Goal: Information Seeking & Learning: Learn about a topic

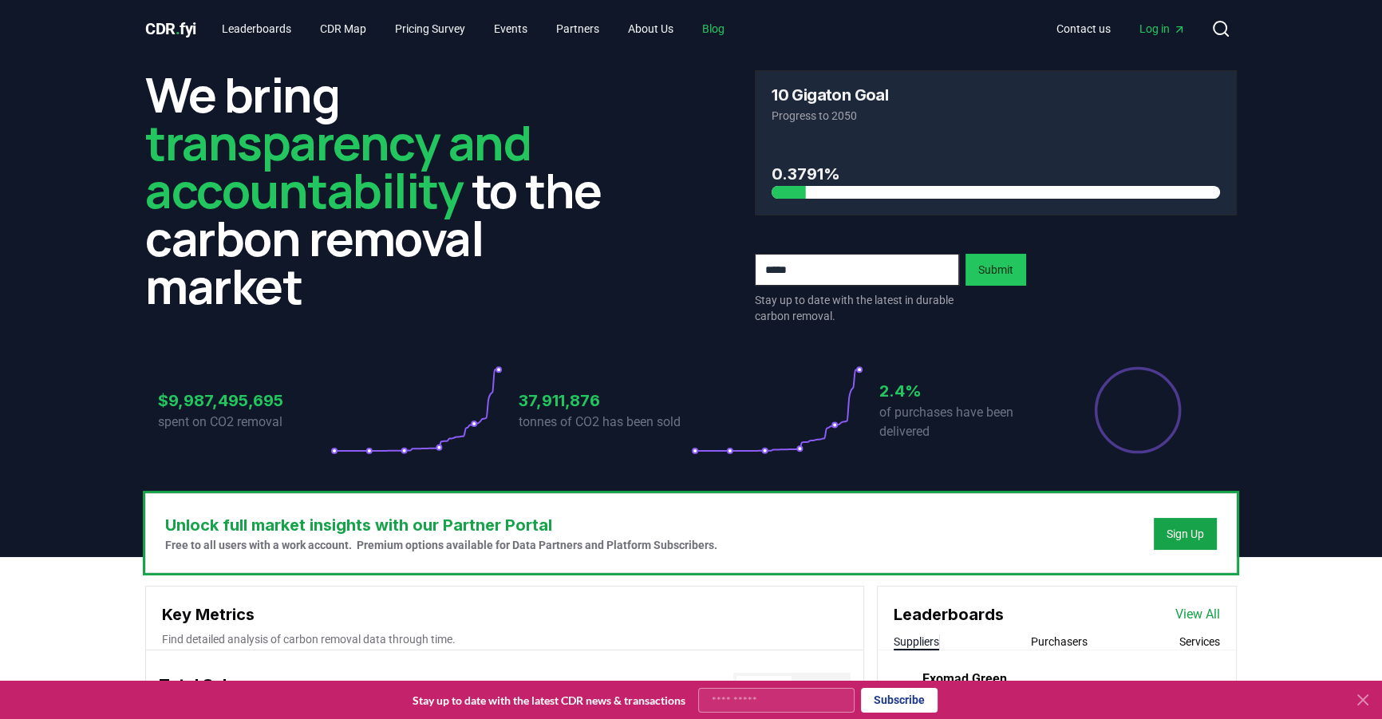
click at [737, 21] on link "Blog" at bounding box center [714, 28] width 48 height 29
click at [725, 34] on link "Blog" at bounding box center [714, 28] width 48 height 29
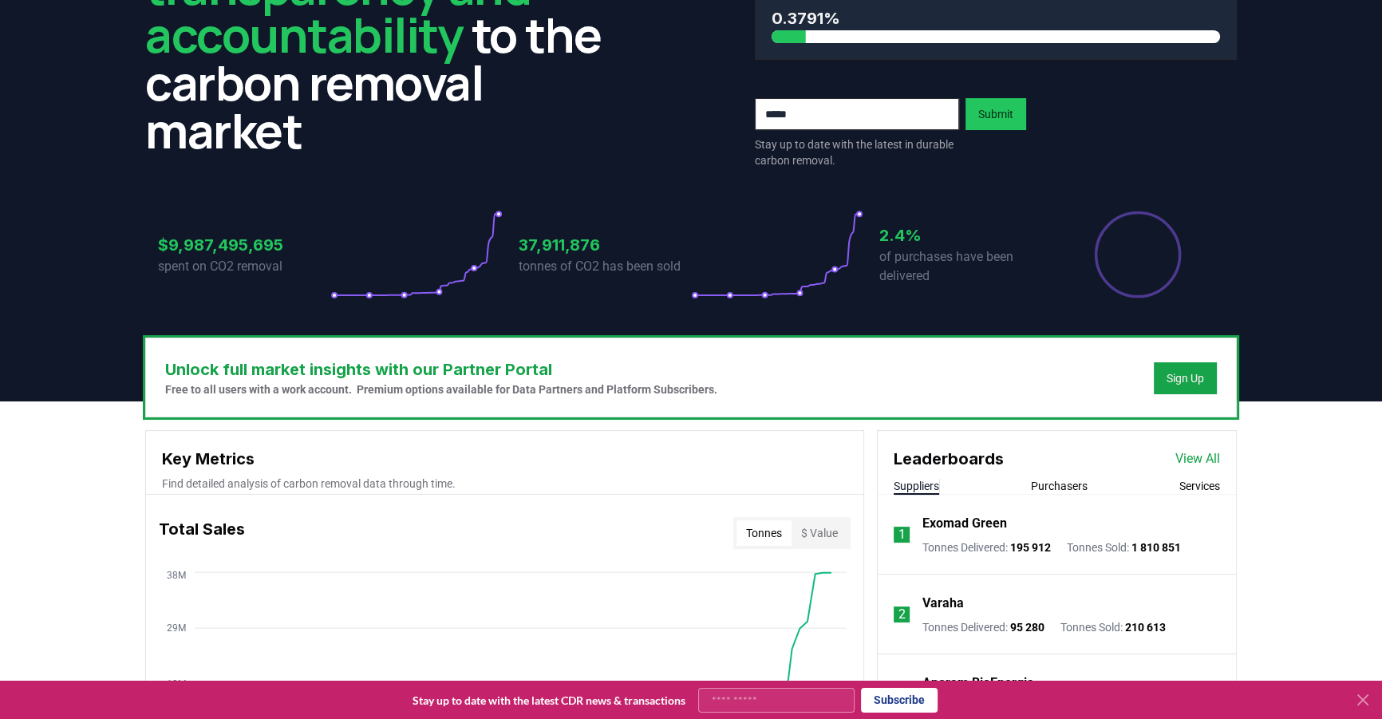
scroll to position [290, 0]
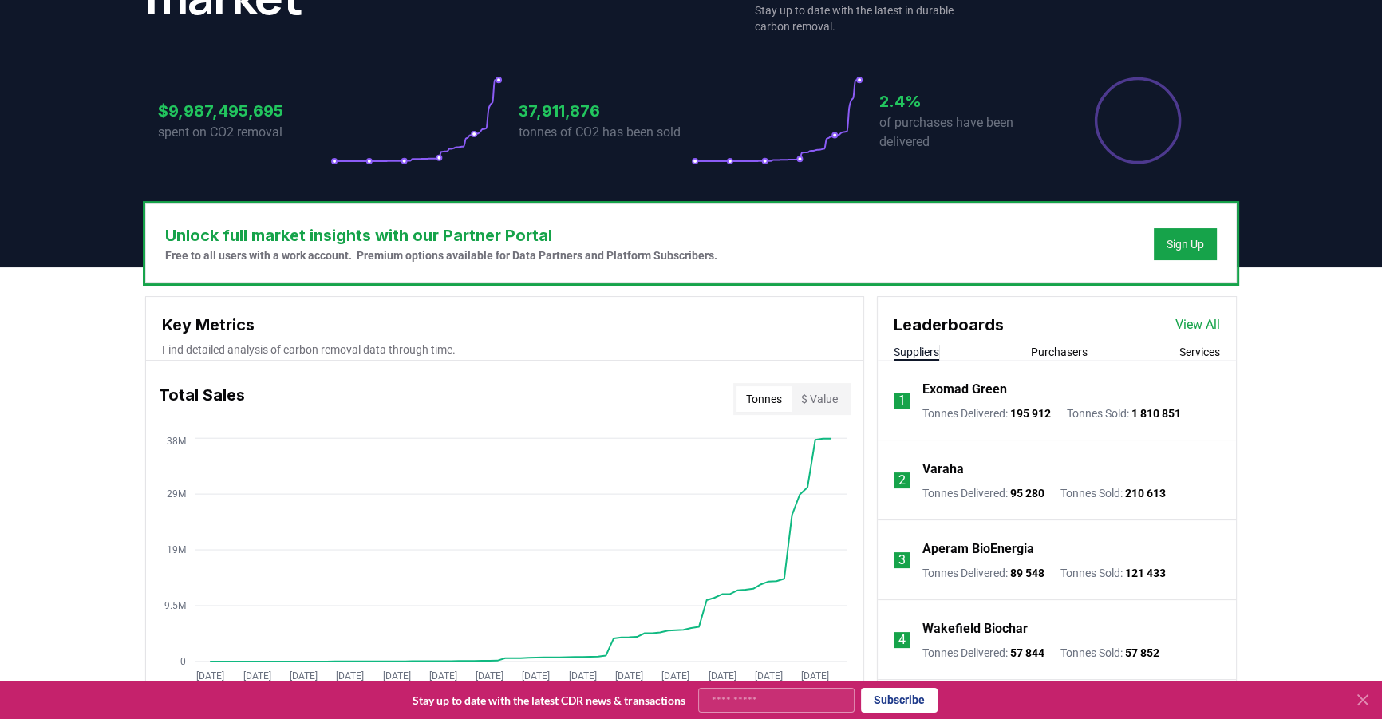
click at [1362, 696] on icon at bounding box center [1363, 699] width 19 height 19
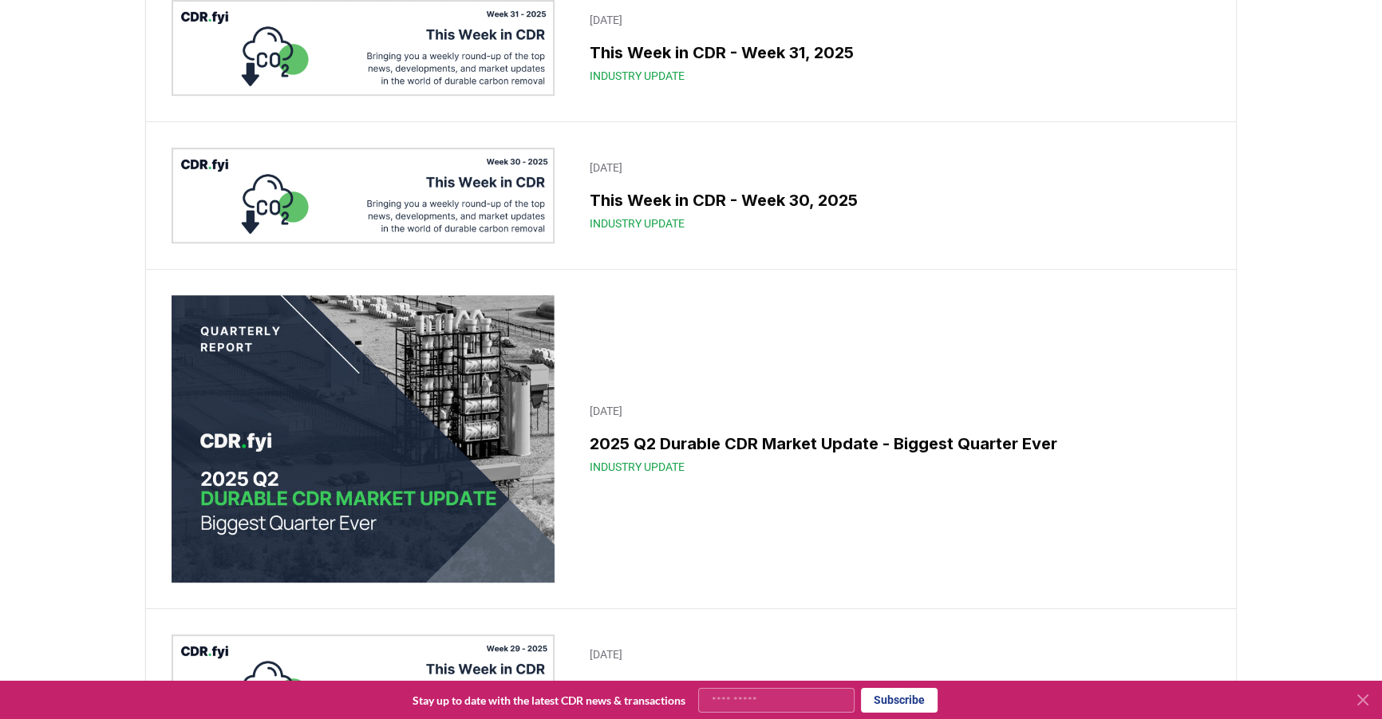
scroll to position [1088, 0]
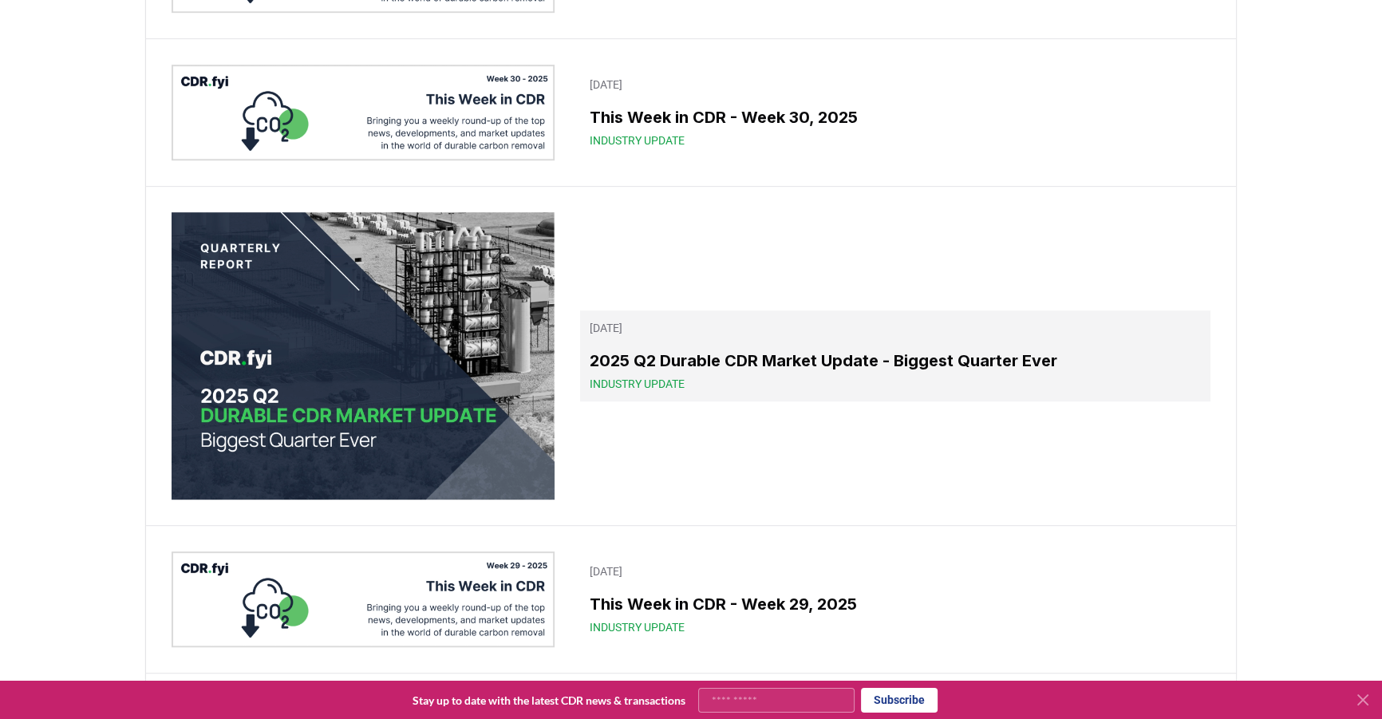
click at [702, 373] on h3 "2025 Q2 Durable CDR Market Update - Biggest Quarter Ever" at bounding box center [895, 361] width 611 height 24
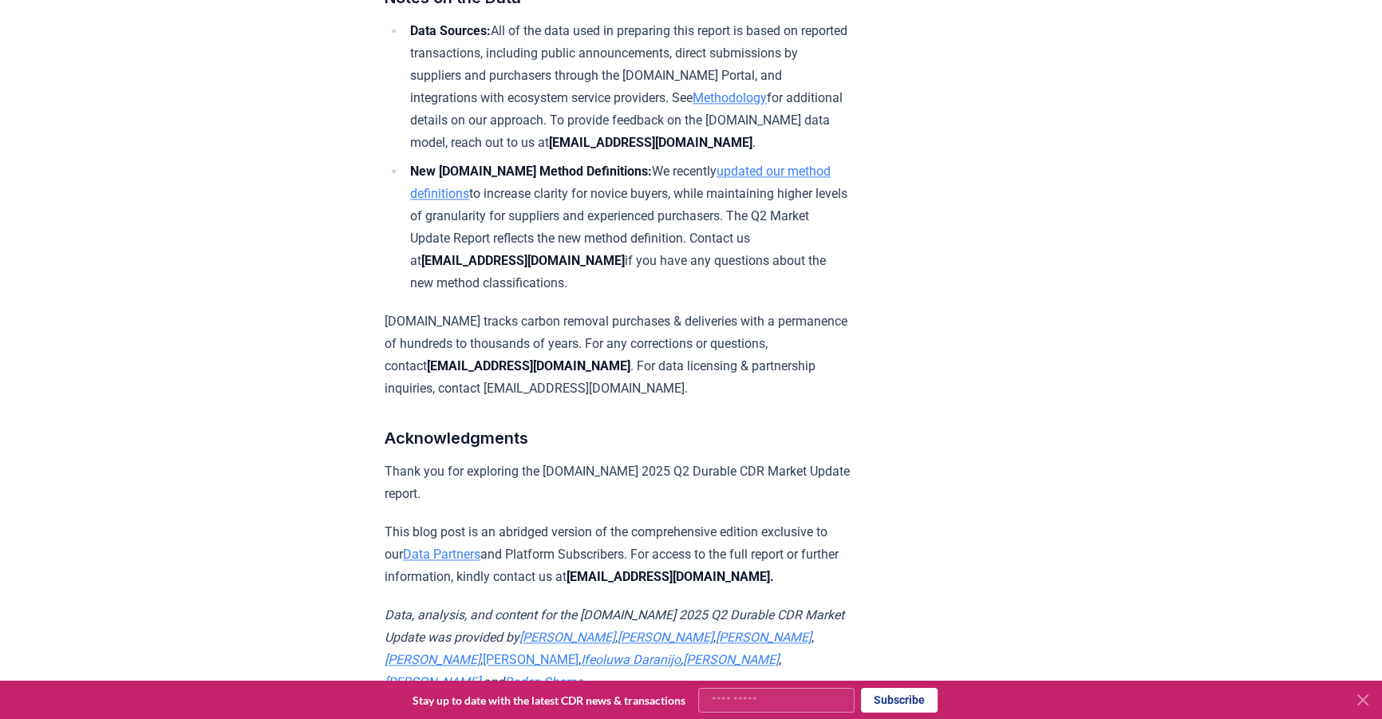
scroll to position [10302, 0]
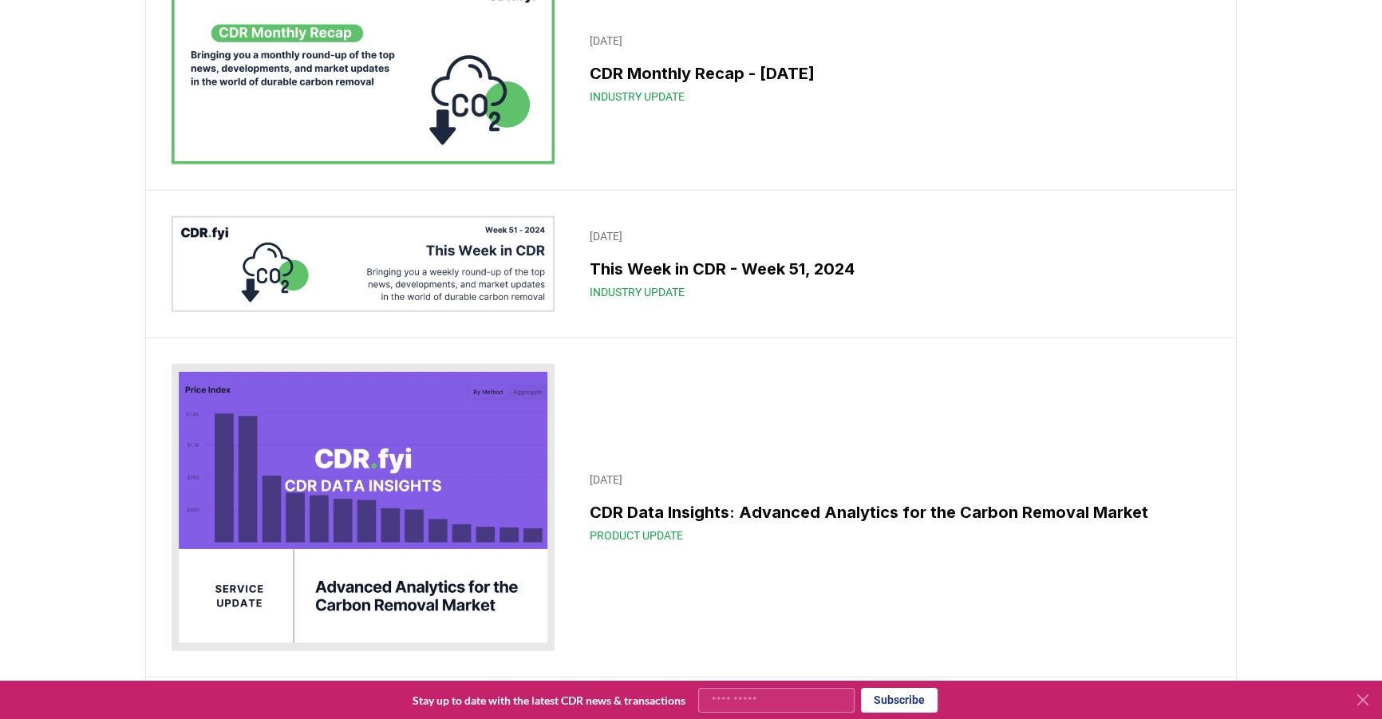
scroll to position [12116, 0]
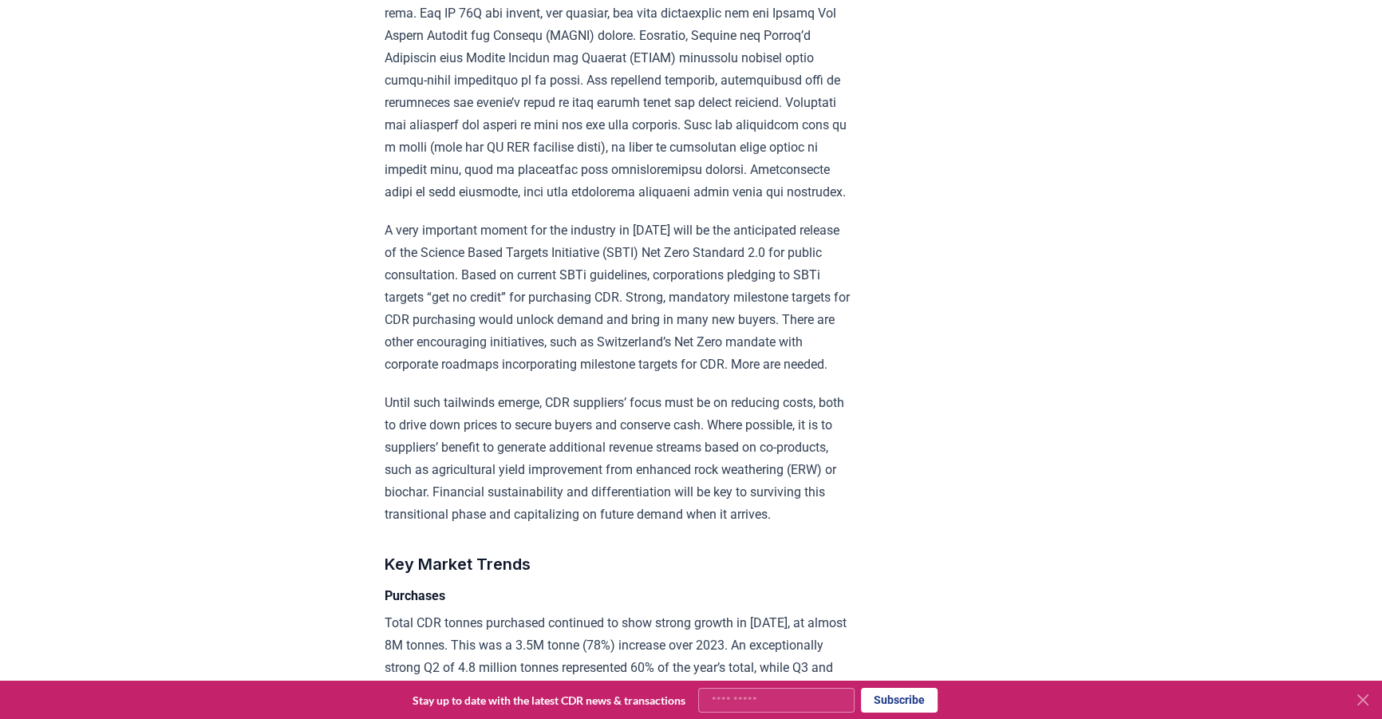
scroll to position [2466, 0]
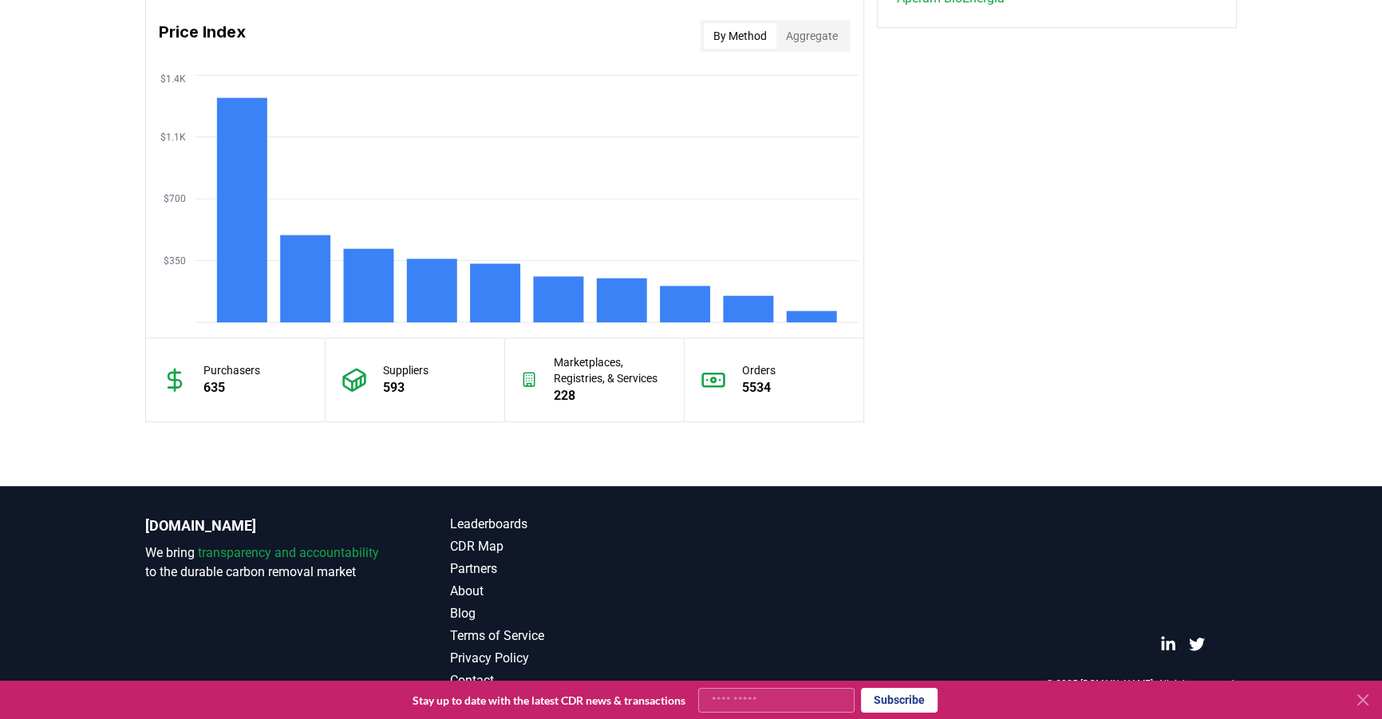
scroll to position [290, 0]
